Goal: Task Accomplishment & Management: Use online tool/utility

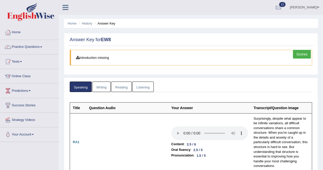
click at [22, 61] on link "Tests" at bounding box center [29, 60] width 58 height 13
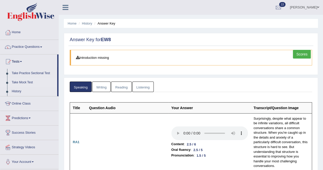
click at [20, 81] on link "Take Mock Test" at bounding box center [33, 82] width 48 height 9
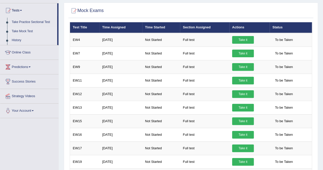
click at [12, 40] on link "History" at bounding box center [33, 40] width 48 height 9
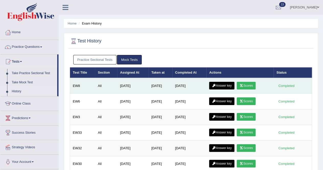
click at [244, 84] on icon at bounding box center [242, 85] width 4 height 3
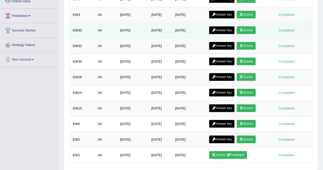
scroll to position [116, 0]
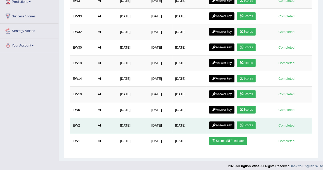
click at [250, 123] on link "Scores" at bounding box center [246, 125] width 19 height 8
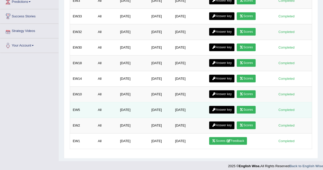
click at [244, 108] on icon at bounding box center [242, 109] width 4 height 3
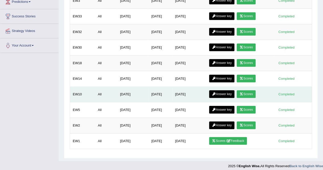
click at [245, 90] on link "Scores" at bounding box center [246, 94] width 19 height 8
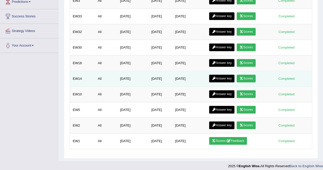
click at [249, 75] on link "Scores" at bounding box center [246, 79] width 19 height 8
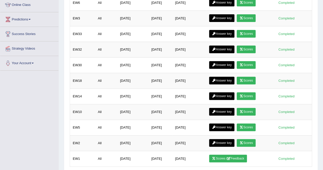
scroll to position [91, 0]
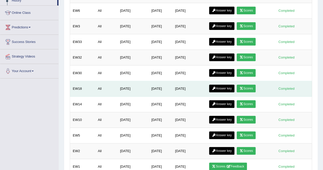
click at [253, 85] on link "Scores" at bounding box center [246, 89] width 19 height 8
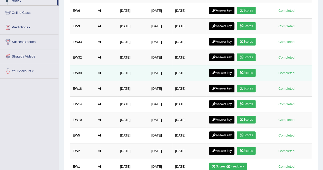
scroll to position [65, 0]
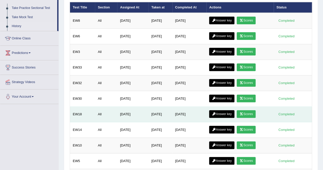
click at [253, 110] on link "Scores" at bounding box center [246, 114] width 19 height 8
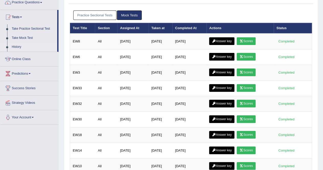
scroll to position [40, 0]
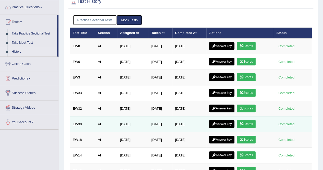
click at [256, 122] on link "Scores" at bounding box center [246, 124] width 19 height 8
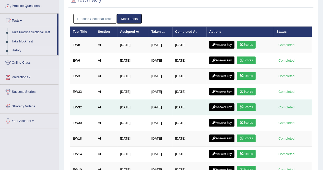
click at [255, 103] on link "Scores" at bounding box center [246, 107] width 19 height 8
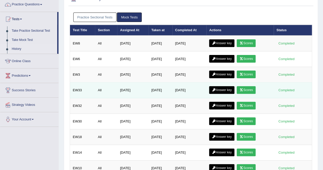
click at [250, 88] on link "Scores" at bounding box center [246, 90] width 19 height 8
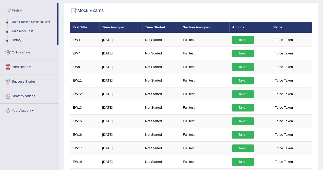
click at [19, 29] on link "Take Mock Test" at bounding box center [33, 31] width 48 height 9
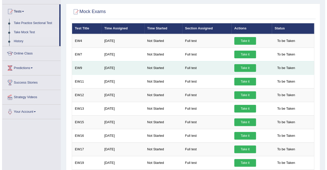
scroll to position [51, 0]
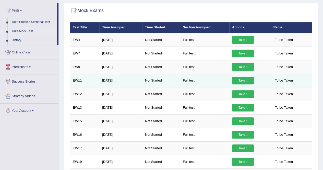
click at [244, 79] on link "Take it" at bounding box center [243, 81] width 22 height 8
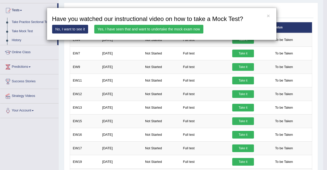
click at [135, 30] on link "Yes, I have seen that and want to undertake the mock exam now" at bounding box center [148, 29] width 109 height 9
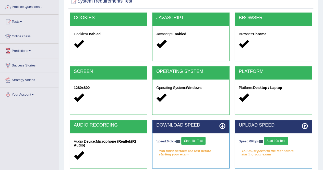
scroll to position [77, 0]
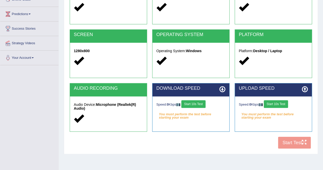
click at [195, 100] on button "Start 10s Test" at bounding box center [193, 104] width 24 height 8
click at [283, 102] on button "Start 10s Test" at bounding box center [276, 104] width 24 height 8
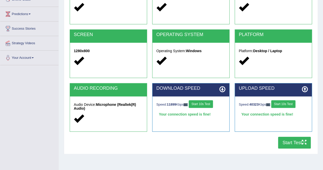
click at [292, 141] on button "Start Test" at bounding box center [294, 143] width 33 height 12
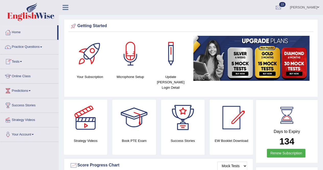
drag, startPoint x: 0, startPoint y: 0, endPoint x: 21, endPoint y: 59, distance: 62.7
click at [21, 59] on link "Tests" at bounding box center [29, 60] width 58 height 13
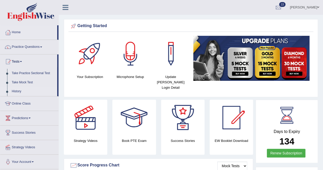
click at [18, 89] on link "History" at bounding box center [33, 91] width 48 height 9
